Goal: Navigation & Orientation: Find specific page/section

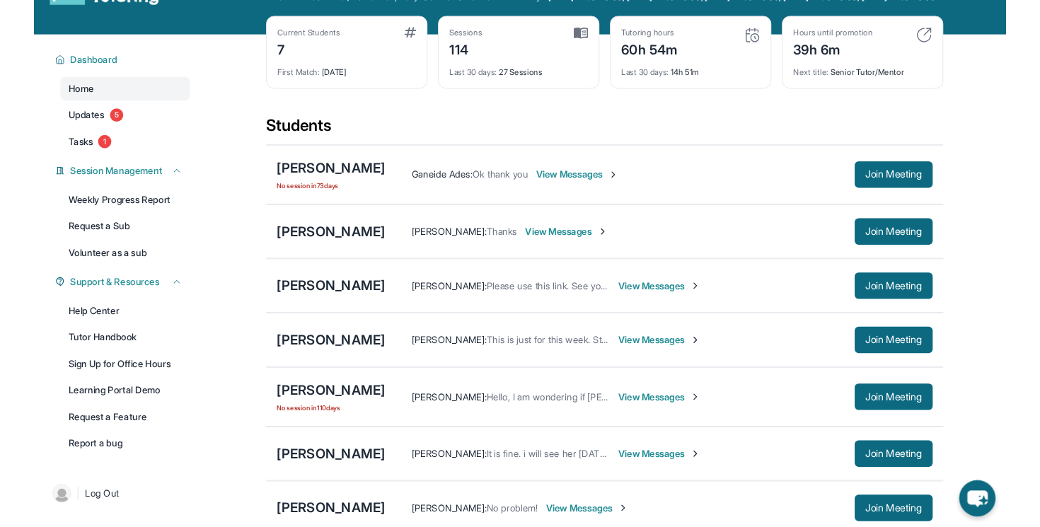
scroll to position [54, 0]
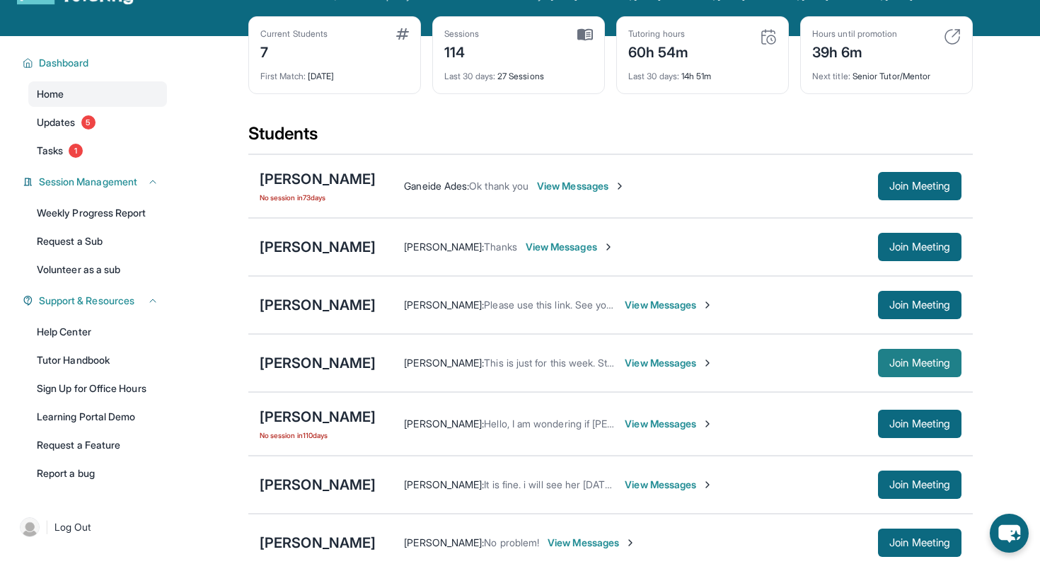
click at [900, 367] on span "Join Meeting" at bounding box center [919, 363] width 61 height 8
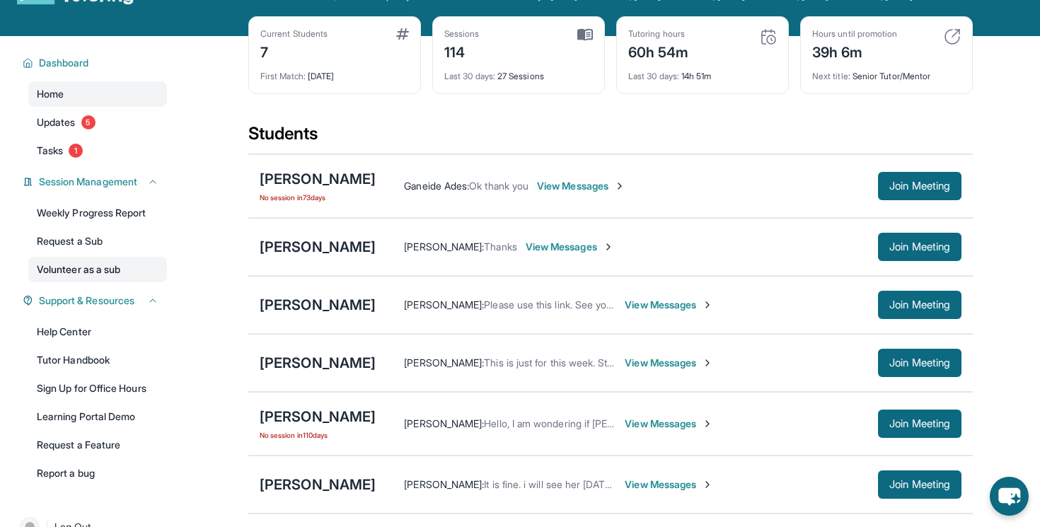
click at [109, 280] on link "Volunteer as a sub" at bounding box center [97, 269] width 139 height 25
click at [62, 158] on span "Tasks" at bounding box center [50, 151] width 26 height 14
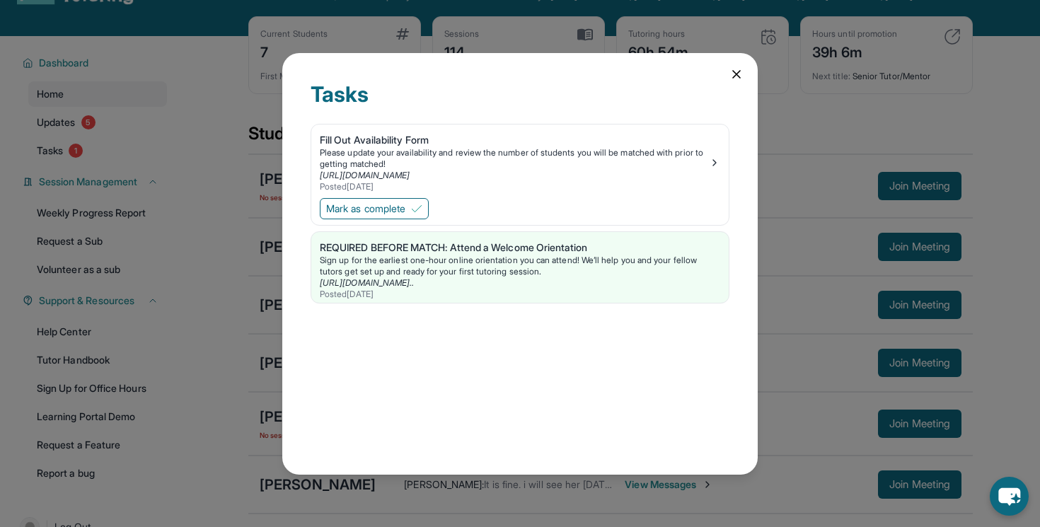
click at [59, 128] on div "Tasks Fill Out Availability Form Please update your availability and review the…" at bounding box center [520, 263] width 1040 height 527
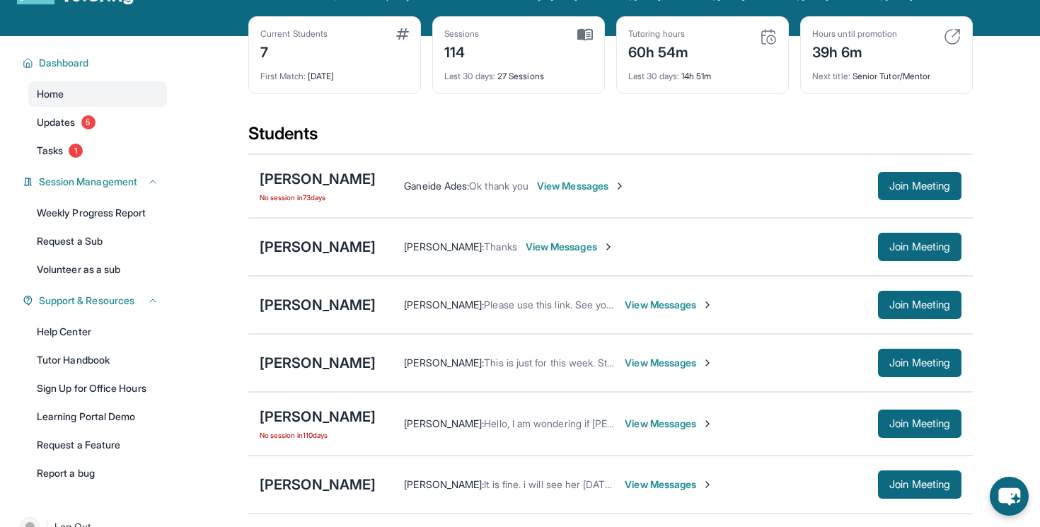
click at [59, 128] on span "Updates" at bounding box center [56, 122] width 39 height 14
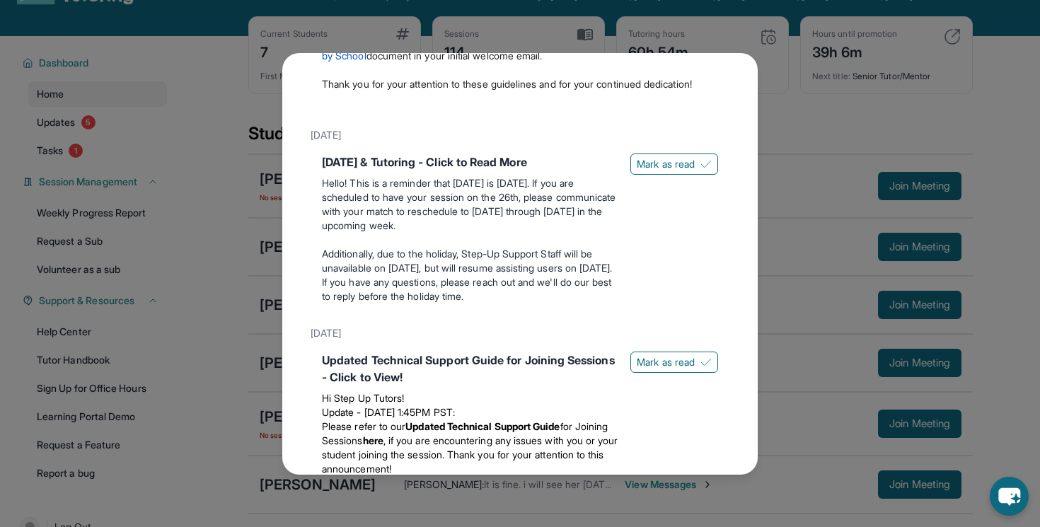
scroll to position [2097, 0]
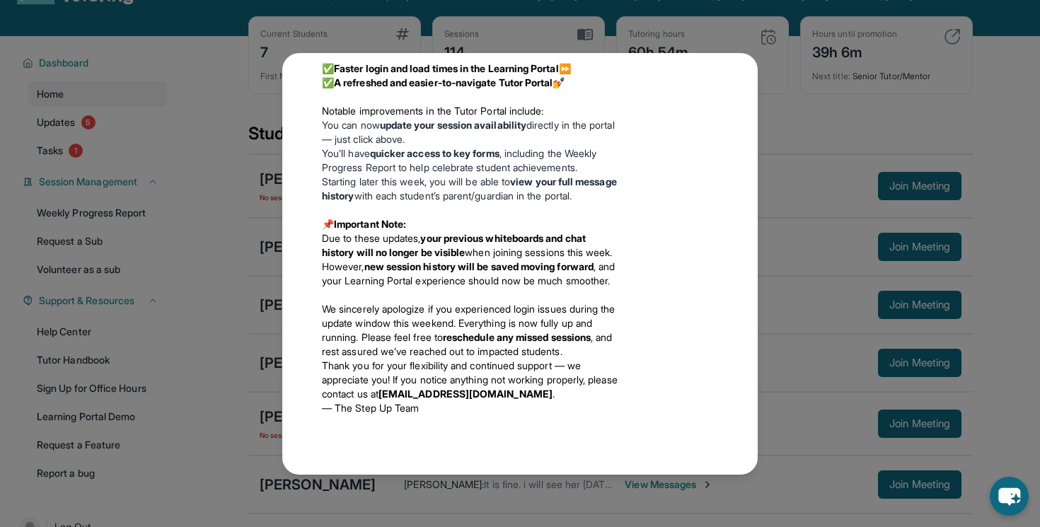
click at [796, 95] on div "Updates [DATE] Happy [DATE]! Happy [DATE] from Step-Up Tutoring! If you're sche…" at bounding box center [520, 263] width 1040 height 527
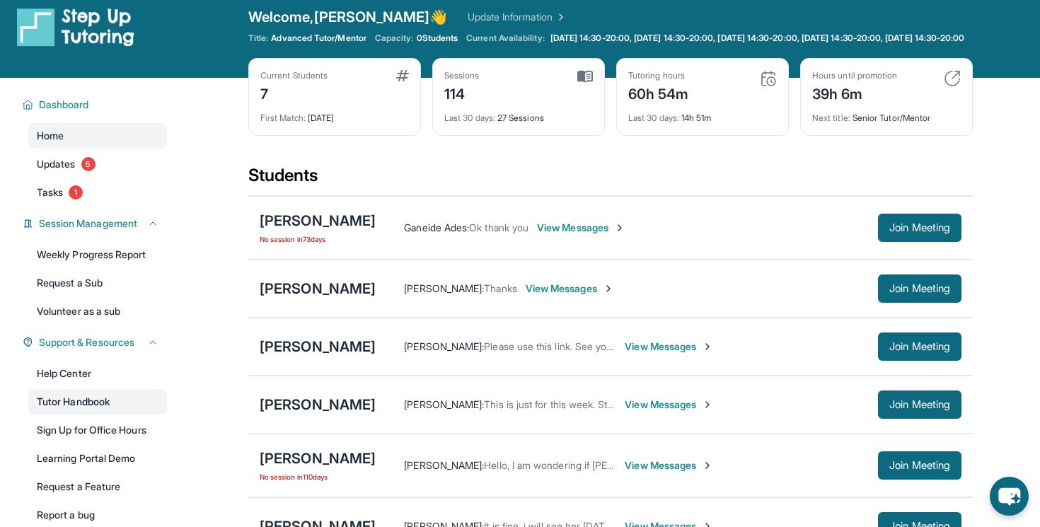
scroll to position [11, 0]
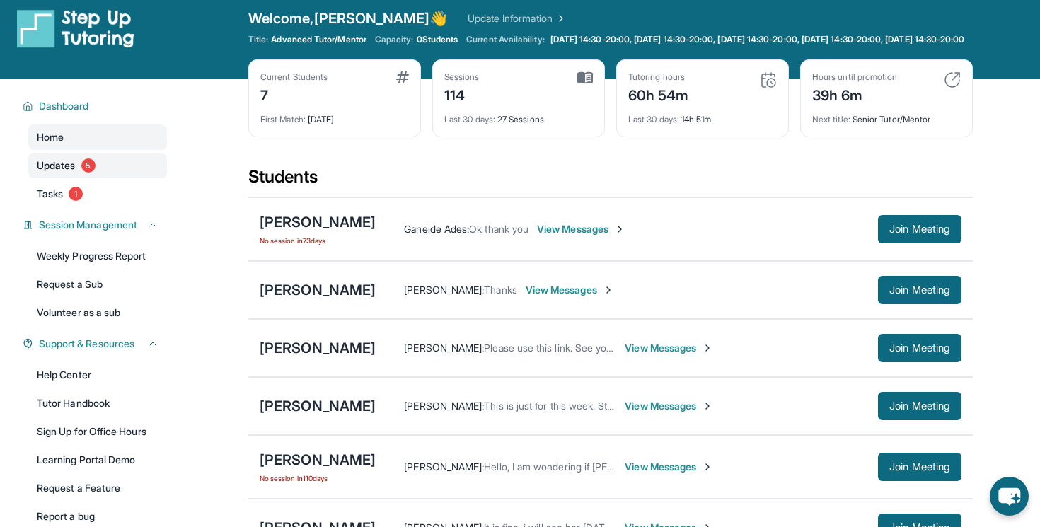
click at [72, 173] on span "Updates" at bounding box center [56, 165] width 39 height 14
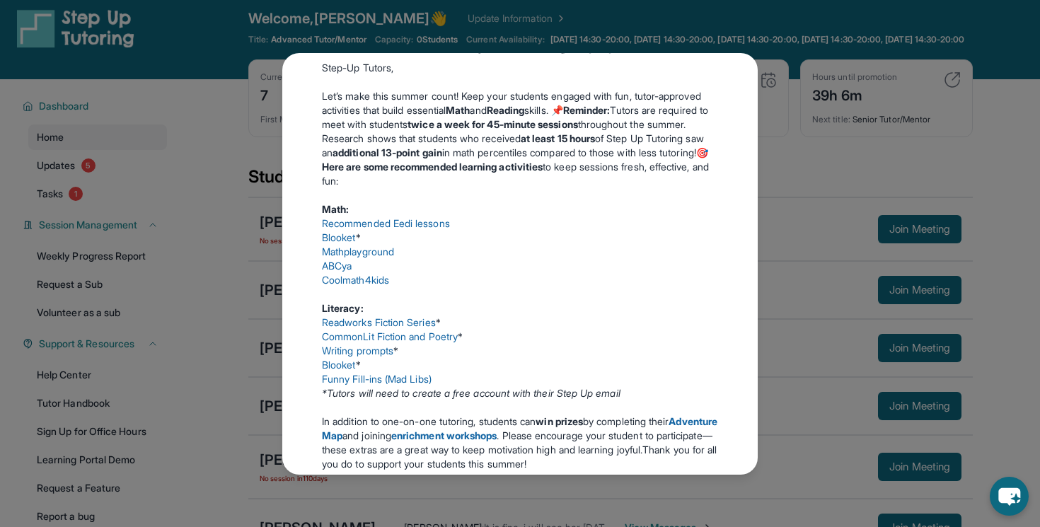
scroll to position [257, 0]
click at [356, 386] on link "Funny Fill-ins (Mad Libs)" at bounding box center [377, 380] width 110 height 12
click at [379, 386] on link "Funny Fill-ins (Mad Libs)" at bounding box center [377, 380] width 110 height 12
